Goal: Information Seeking & Learning: Learn about a topic

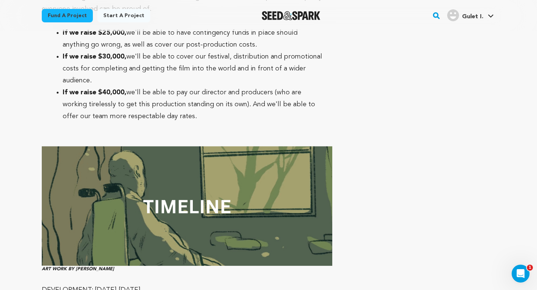
scroll to position [3010, 0]
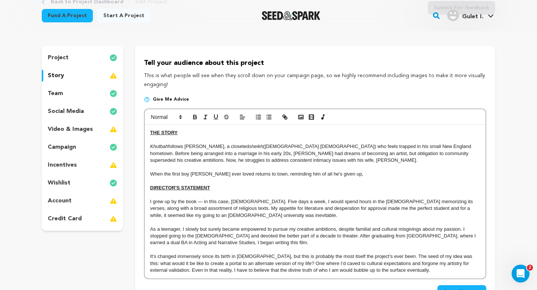
click at [237, 146] on p "Khutbah follows Abu, a closeted sheikh (Muslim priest) who feels trapped in his…" at bounding box center [314, 153] width 329 height 20
click at [166, 161] on p "Khutbah follows Abu, a closeted sheikh (or Muslim priest) who feels trapped in …" at bounding box center [314, 153] width 329 height 20
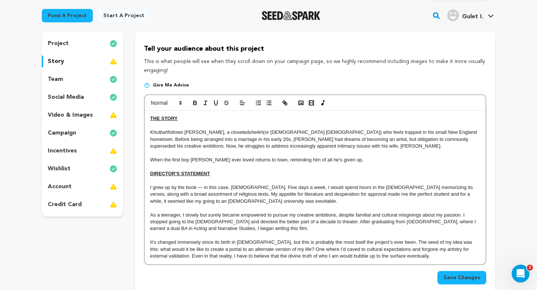
scroll to position [70, 0]
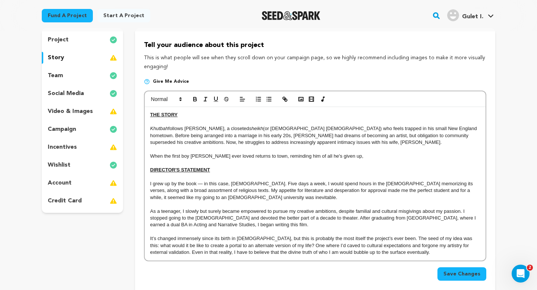
click at [150, 156] on p "When the first boy Abu ever loved returns to town, reminding him of all he's gi…" at bounding box center [314, 156] width 329 height 7
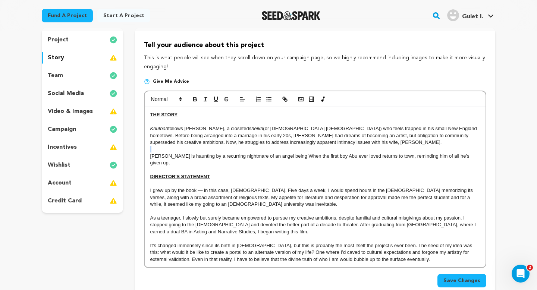
click at [306, 151] on p at bounding box center [314, 149] width 329 height 7
